Goal: Information Seeking & Learning: Learn about a topic

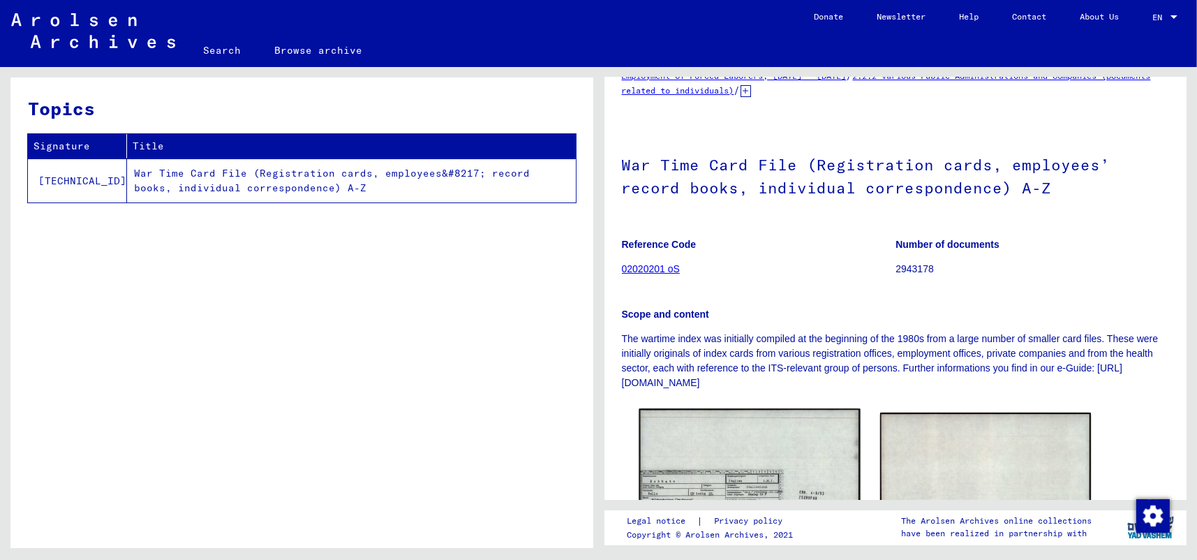
scroll to position [140, 0]
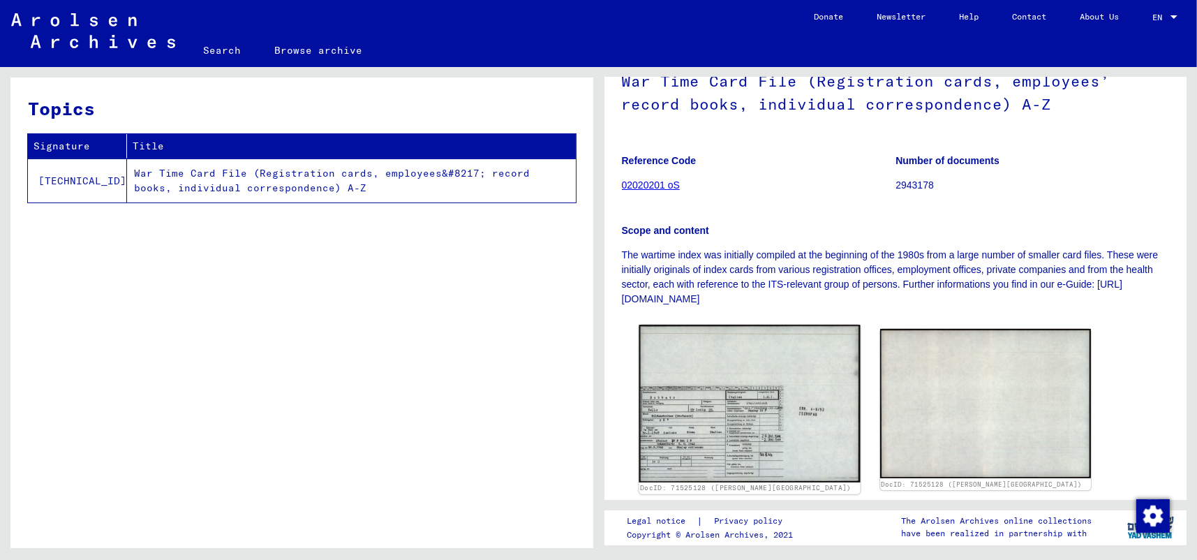
click at [687, 439] on img at bounding box center [749, 403] width 221 height 157
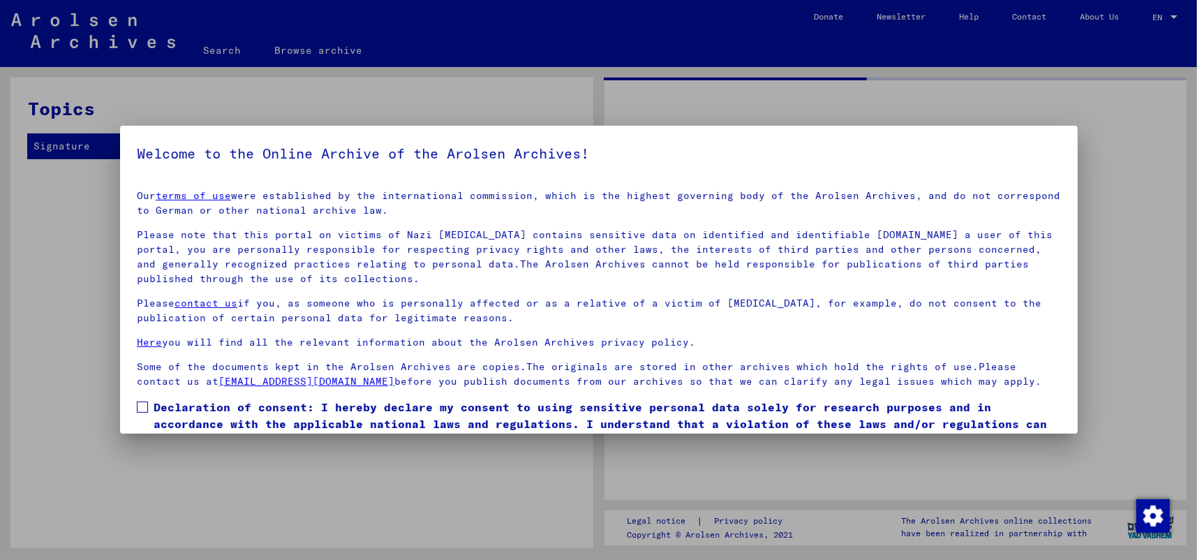
click at [691, 436] on div at bounding box center [598, 280] width 1197 height 560
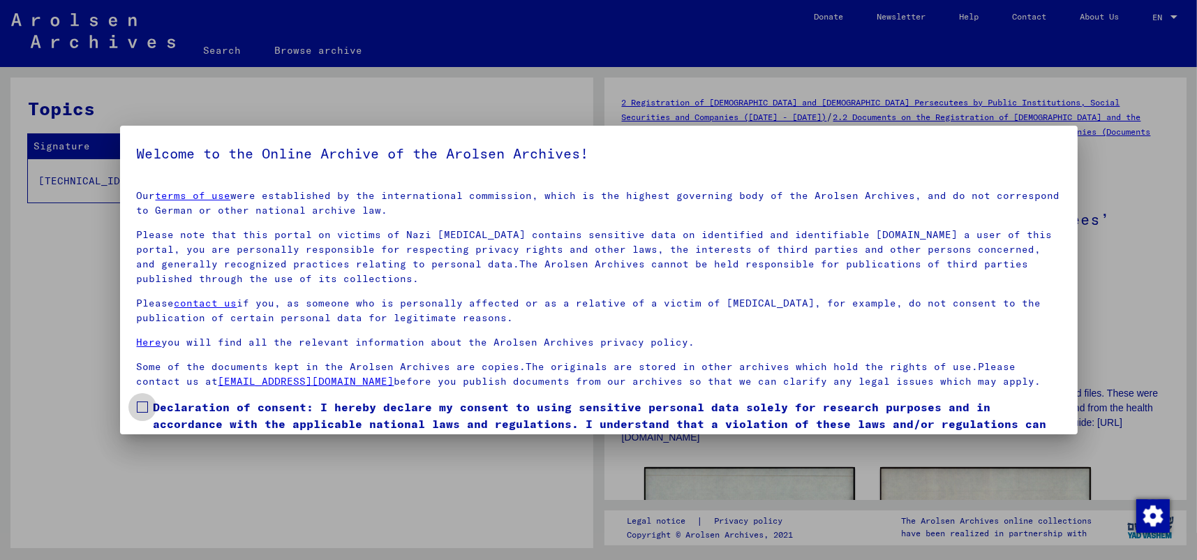
click at [142, 407] on span at bounding box center [142, 406] width 11 height 11
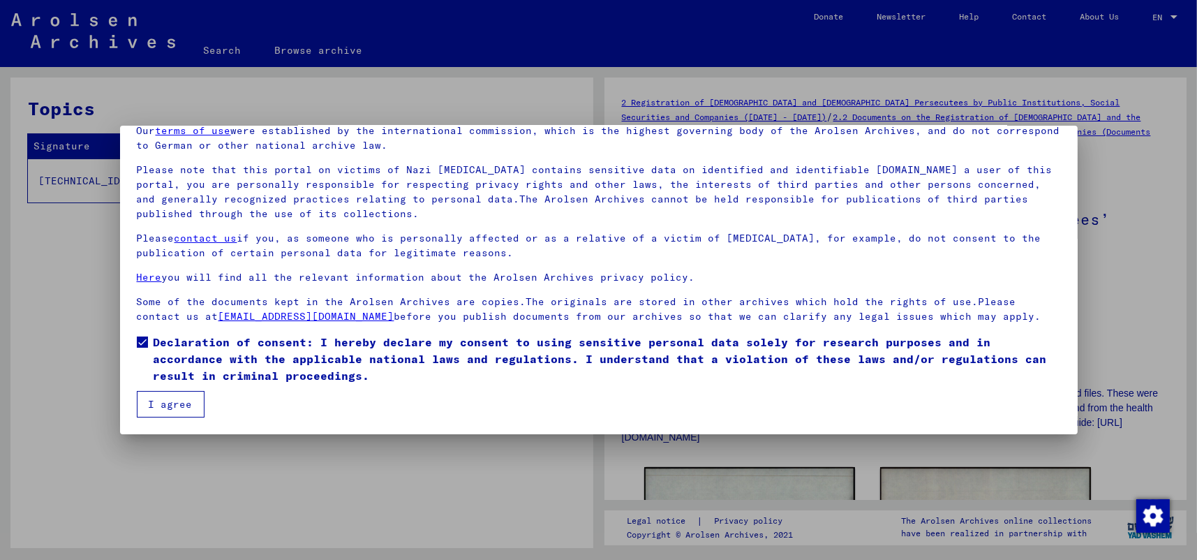
click at [168, 403] on button "I agree" at bounding box center [171, 404] width 68 height 27
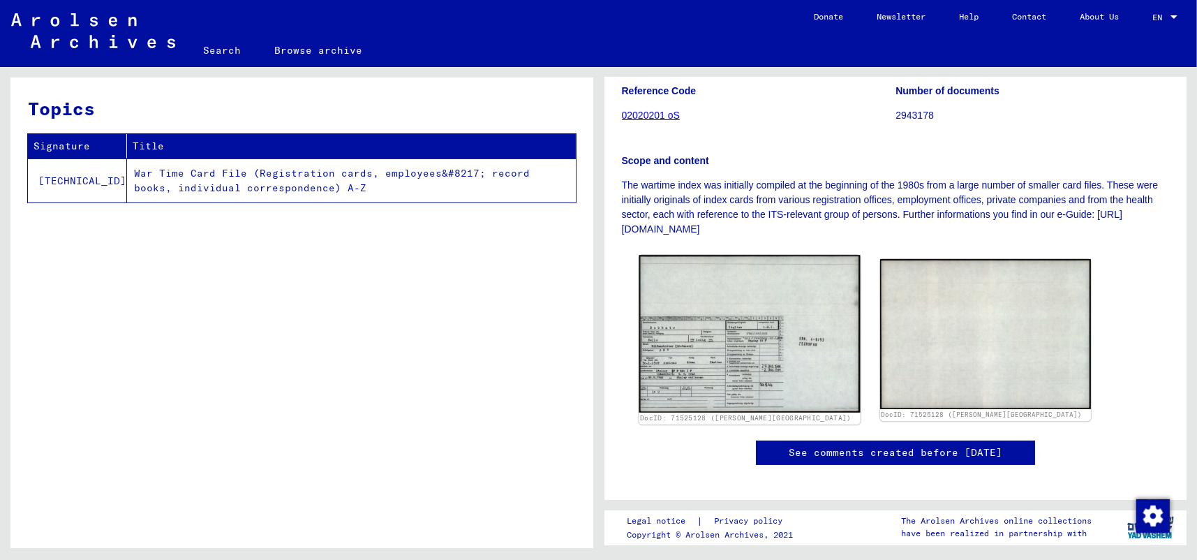
scroll to position [209, 0]
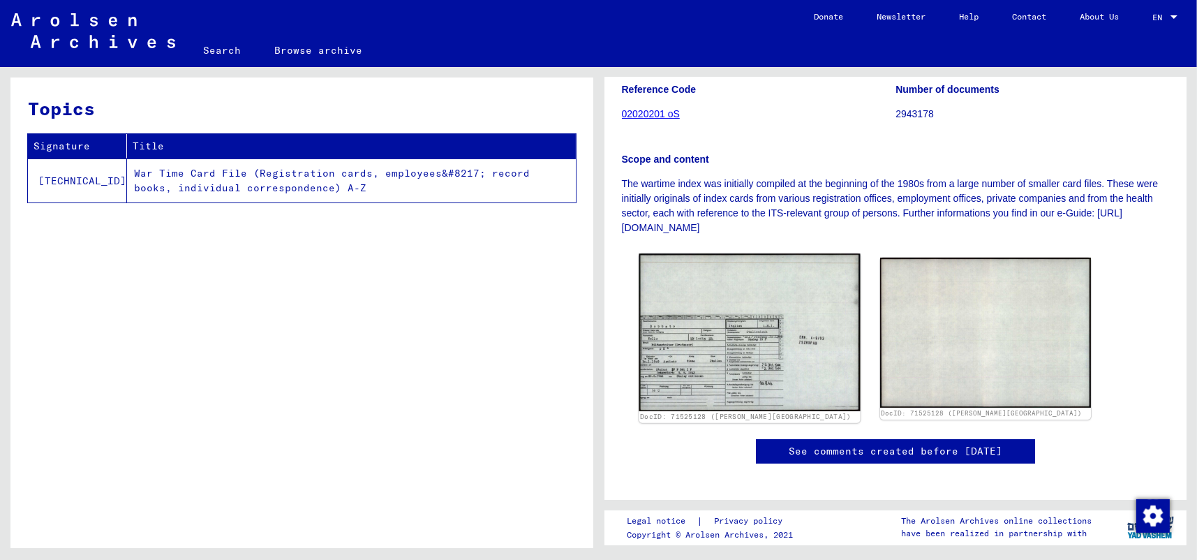
click at [718, 357] on img at bounding box center [749, 331] width 221 height 157
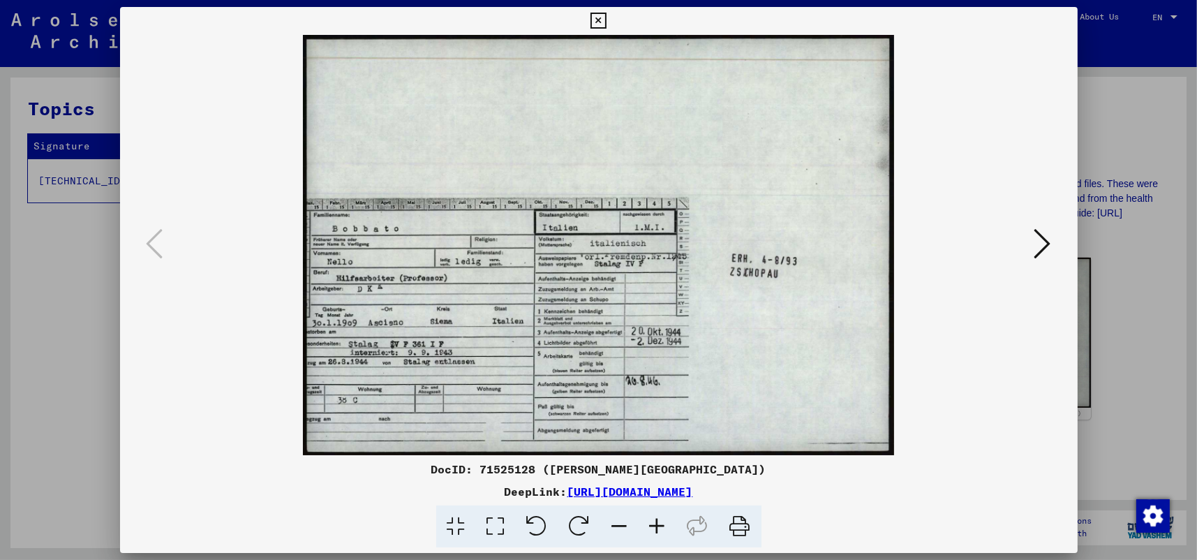
click at [496, 523] on icon at bounding box center [496, 526] width 40 height 43
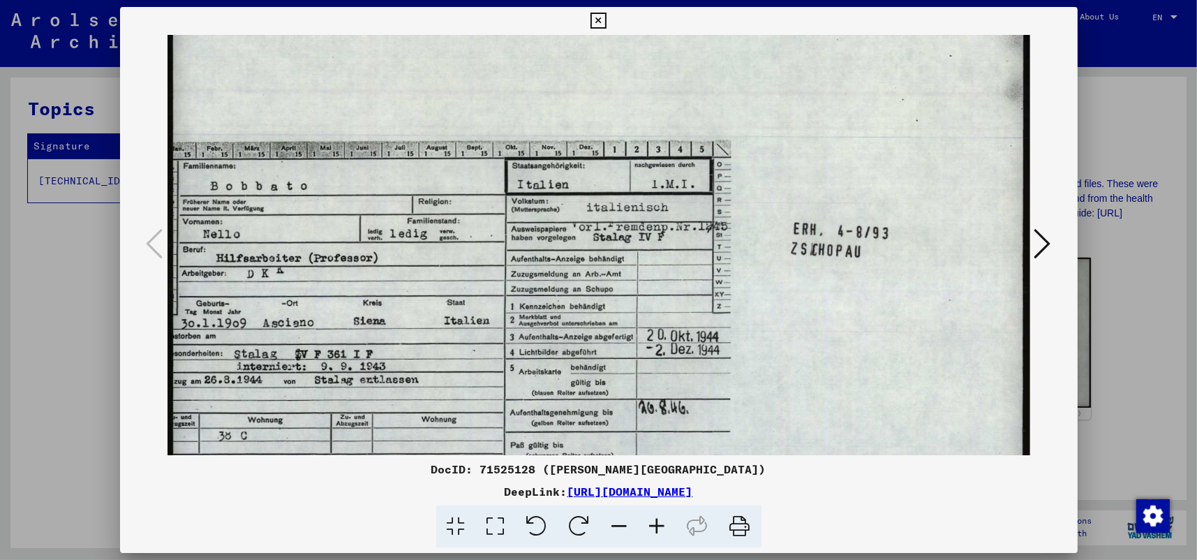
scroll to position [192, 0]
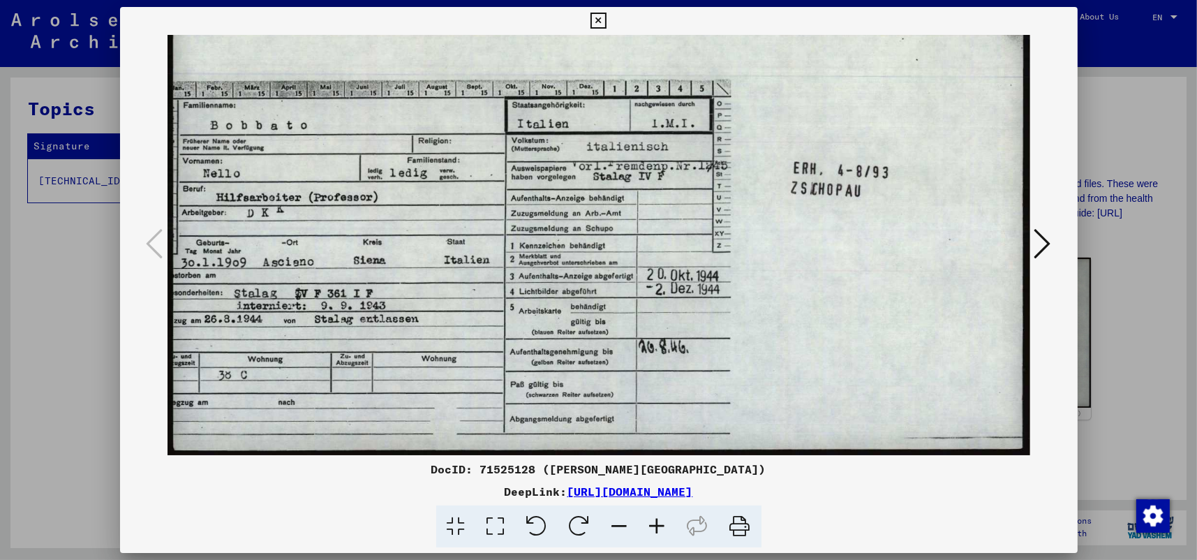
drag, startPoint x: 478, startPoint y: 415, endPoint x: 564, endPoint y: 182, distance: 247.8
click at [564, 182] on img at bounding box center [599, 149] width 863 height 613
click at [600, 16] on icon at bounding box center [598, 21] width 16 height 17
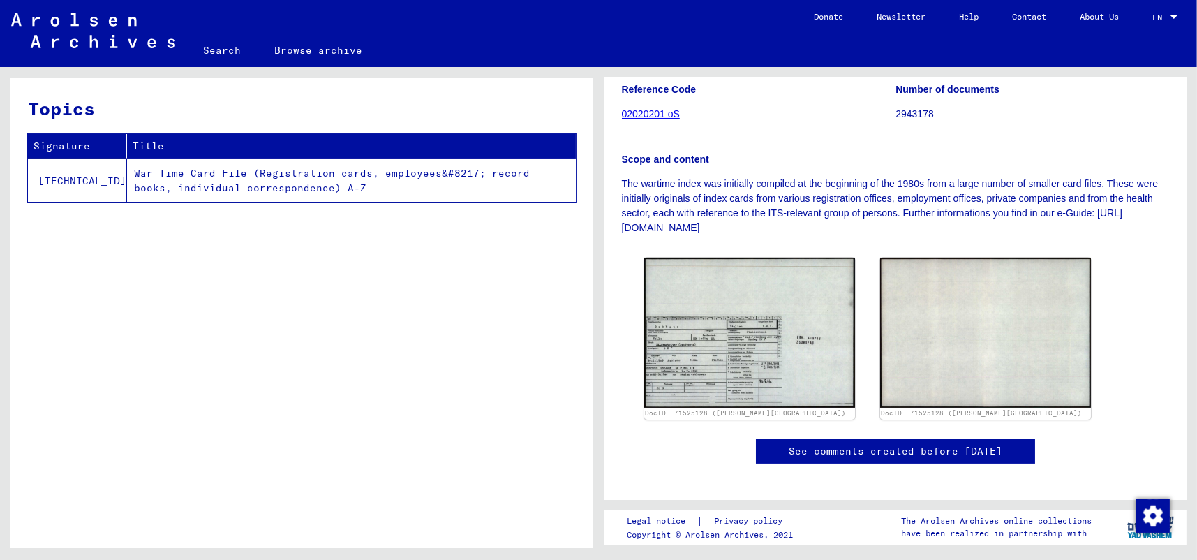
click at [108, 22] on img at bounding box center [93, 30] width 164 height 35
